Goal: Task Accomplishment & Management: Use online tool/utility

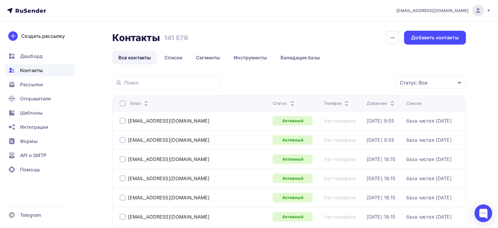
click at [37, 68] on span "Контакты" at bounding box center [31, 70] width 23 height 7
click at [35, 73] on span "Контакты" at bounding box center [31, 70] width 23 height 7
click at [269, 55] on link "Инструменты" at bounding box center [251, 58] width 46 height 14
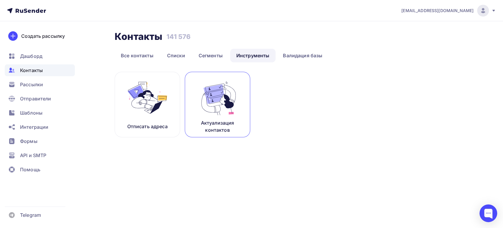
click at [206, 121] on p "Актуализация контактов" at bounding box center [217, 126] width 51 height 14
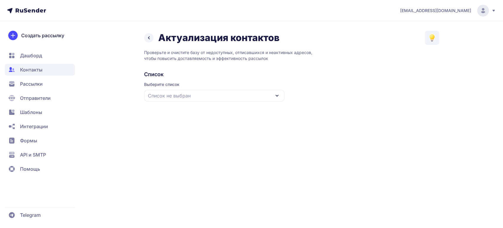
click at [179, 98] on span "Список не выбран" at bounding box center [169, 95] width 43 height 7
click at [177, 129] on div "база чистая [DATE]" at bounding box center [214, 132] width 133 height 14
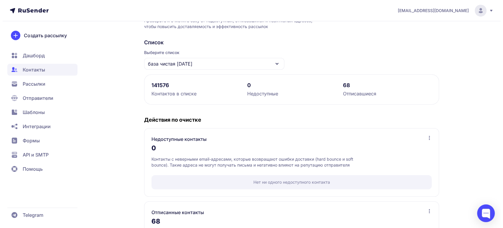
scroll to position [94, 0]
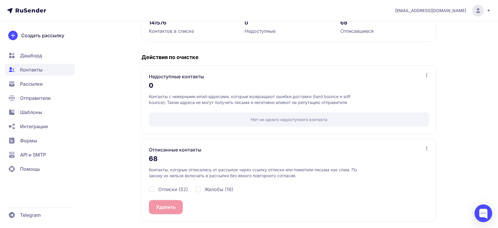
click at [160, 189] on span "Отписки (52)" at bounding box center [173, 188] width 30 height 7
checkbox input "true"
click at [204, 188] on div "Жалобы (16)" at bounding box center [214, 188] width 38 height 7
checkbox input "true"
click at [166, 206] on button "Удалить 68" at bounding box center [169, 207] width 40 height 14
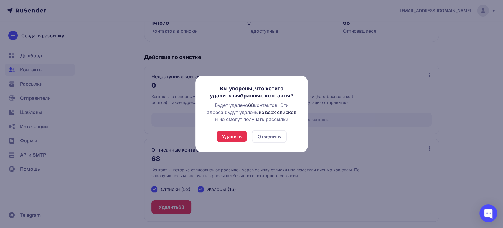
click at [227, 139] on button "Удалить" at bounding box center [232, 136] width 30 height 12
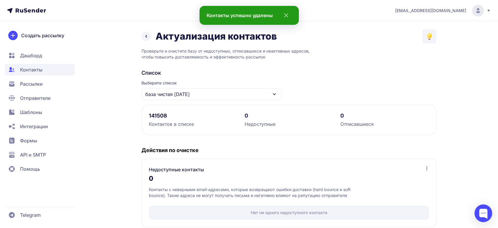
scroll to position [80, 0]
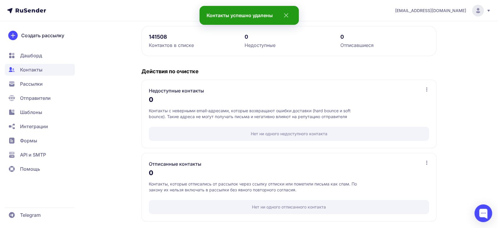
click at [35, 54] on span "Дашборд" at bounding box center [31, 55] width 22 height 7
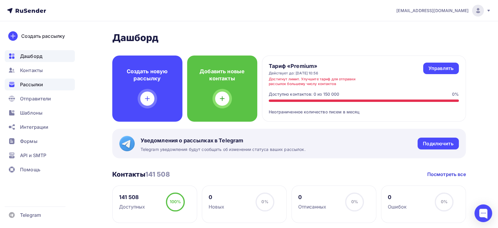
click at [31, 82] on span "Рассылки" at bounding box center [31, 84] width 23 height 7
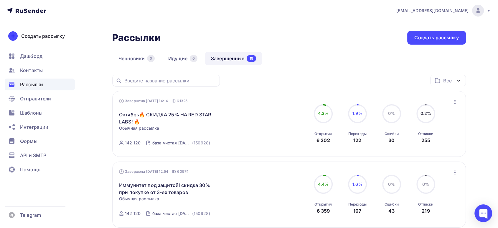
click at [455, 101] on icon "button" at bounding box center [455, 102] width 1 height 4
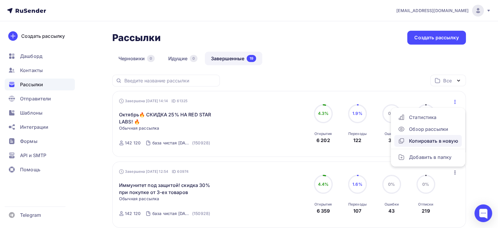
click at [426, 142] on div "Копировать в новую" at bounding box center [428, 140] width 60 height 7
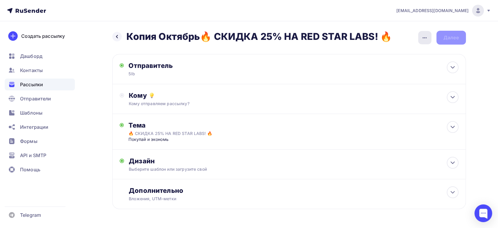
click at [424, 39] on icon "button" at bounding box center [424, 37] width 7 height 7
click at [382, 68] on div "Переименовать рассылку" at bounding box center [393, 67] width 73 height 7
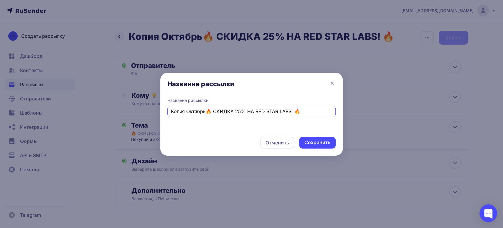
drag, startPoint x: 208, startPoint y: 112, endPoint x: 97, endPoint y: 103, distance: 110.7
click at [97, 103] on div "Название рассылки Название рассылки Копия Октябрь🔥 СКИДКА 25% НА RED STAR LABS!…" at bounding box center [251, 114] width 503 height 228
drag, startPoint x: 223, startPoint y: 111, endPoint x: 257, endPoint y: 110, distance: 34.5
click at [257, 110] on input "🔥 СКИДКА 25% НА RED STAR LABS! 🔥" at bounding box center [252, 111] width 162 height 7
type input "🔥 СКИДКА 25% НА Reflexion 🔥"
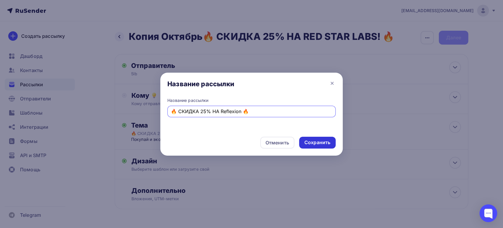
click at [315, 141] on div "Сохранить" at bounding box center [318, 142] width 26 height 7
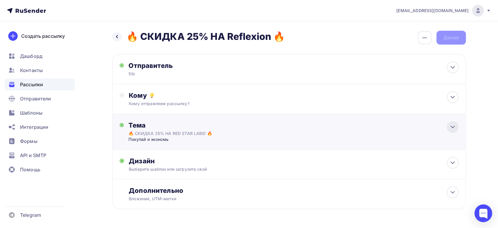
click at [451, 127] on icon at bounding box center [452, 126] width 7 height 7
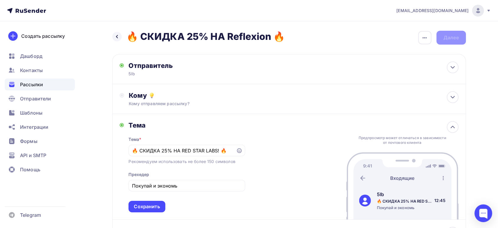
click at [238, 37] on h2 "🔥 СКИДКА 25% НА Reflexion 🔥" at bounding box center [205, 37] width 159 height 12
copy h2 "eflexion 🔥"
drag, startPoint x: 181, startPoint y: 149, endPoint x: 216, endPoint y: 150, distance: 34.5
click at [216, 150] on input "🔥 СКИДКА 25% НА RED STAR LABS! 🔥" at bounding box center [182, 150] width 101 height 7
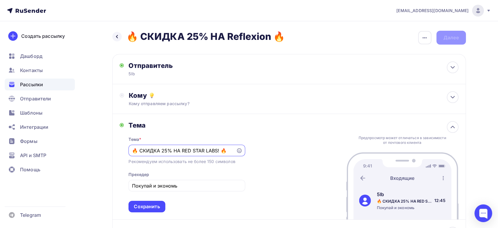
paste input "eflexion"
type input "🔥 СКИДКА 25% НА Reflexion ! 🔥"
drag, startPoint x: 157, startPoint y: 186, endPoint x: 105, endPoint y: 185, distance: 51.9
click at [105, 185] on div "Назад 🔥 СКИДКА 25% НА Reflexion 🔥 🔥 СКИДКА 25% НА Reflexion 🔥 Закончить позже П…" at bounding box center [249, 168] width 483 height 295
drag, startPoint x: 167, startPoint y: 185, endPoint x: 89, endPoint y: 172, distance: 79.3
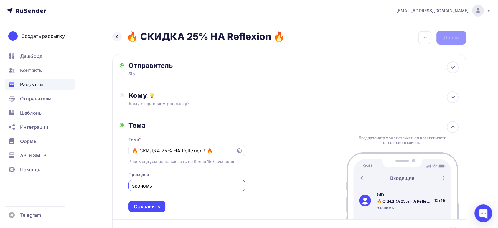
click at [90, 172] on div "Назад 🔥 СКИДКА 25% НА Reflexion 🔥 🔥 СКИДКА 25% НА Reflexion 🔥 Закончить позже П…" at bounding box center [249, 168] width 483 height 295
type input "Экономь с 5lb"
click at [143, 203] on div "Сохранить" at bounding box center [147, 206] width 26 height 7
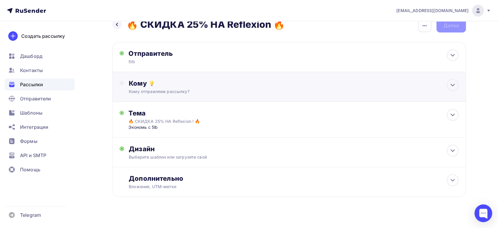
scroll to position [19, 0]
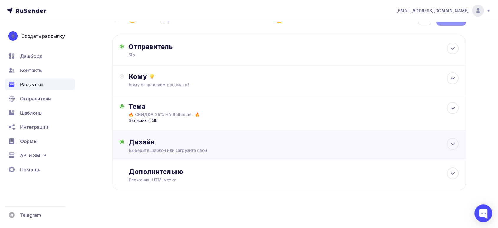
click at [211, 152] on div "Выберите шаблон или загрузите свой" at bounding box center [277, 150] width 297 height 6
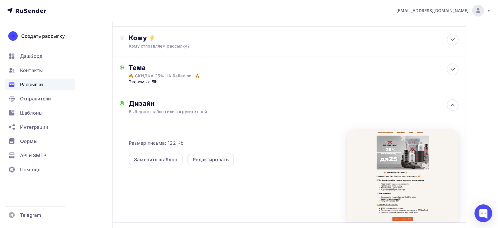
scroll to position [117, 0]
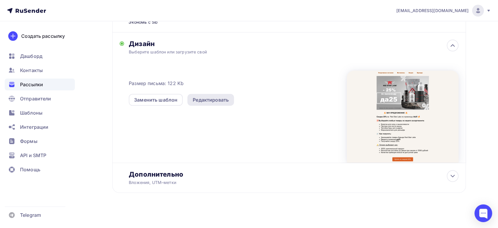
click at [207, 100] on div "Редактировать" at bounding box center [211, 99] width 36 height 7
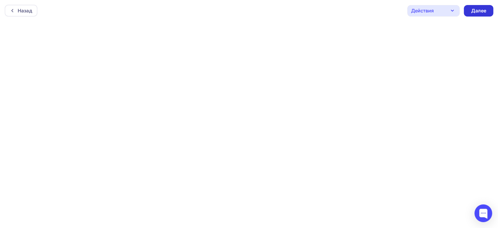
click at [477, 13] on div "Далее" at bounding box center [478, 10] width 15 height 7
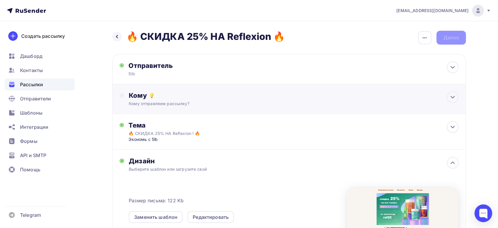
click at [178, 99] on div "Кому Кому отправляем рассылку? Списки получателей Выберите список Все списки id…" at bounding box center [294, 98] width 330 height 15
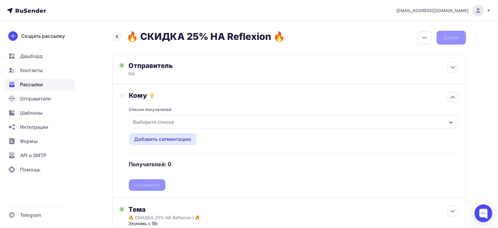
click at [153, 122] on div "Выберите список" at bounding box center [154, 121] width 46 height 11
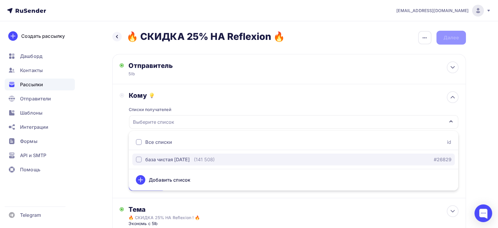
click at [171, 160] on div "база чистая [DATE]" at bounding box center [167, 159] width 45 height 7
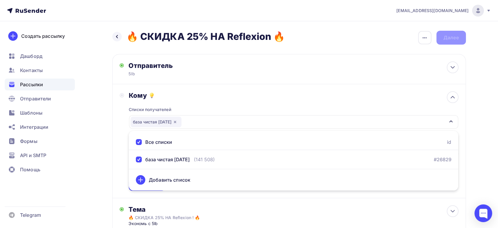
click at [112, 167] on div "Кому Списки получателей база чистая 09.09.25 Все списки id база чистая 09.09.25…" at bounding box center [289, 141] width 354 height 114
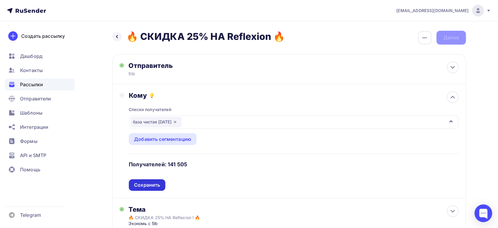
click at [144, 185] on div "Сохранить" at bounding box center [147, 184] width 26 height 7
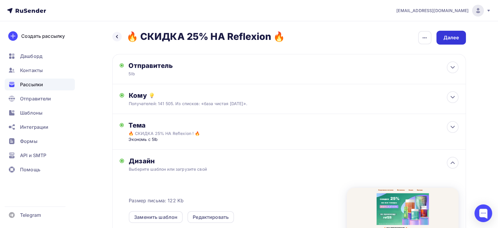
click at [444, 40] on div "Далее" at bounding box center [451, 37] width 15 height 7
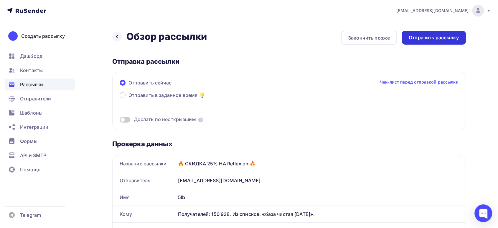
click at [424, 41] on div "Отправить рассылку" at bounding box center [434, 37] width 50 height 7
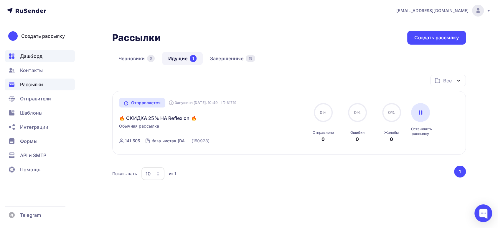
click at [28, 56] on span "Дашборд" at bounding box center [31, 55] width 22 height 7
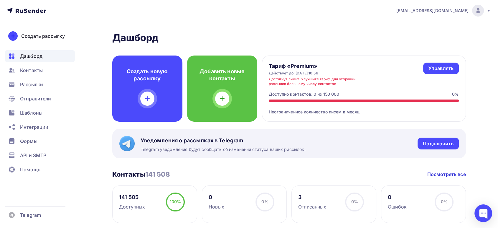
click at [27, 57] on span "Дашборд" at bounding box center [31, 55] width 22 height 7
click at [28, 83] on span "Рассылки" at bounding box center [31, 84] width 23 height 7
